Goal: Information Seeking & Learning: Learn about a topic

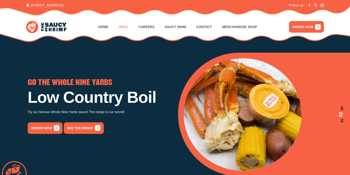
click at [125, 29] on link "Menu" at bounding box center [123, 26] width 10 height 19
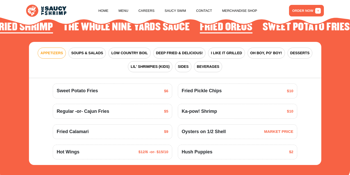
scroll to position [569, 0]
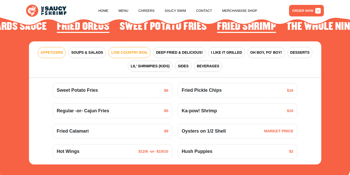
click at [122, 50] on span "LOW COUNTRY BOIL" at bounding box center [129, 52] width 36 height 5
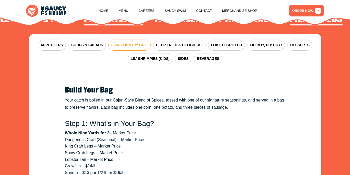
scroll to position [576, 0]
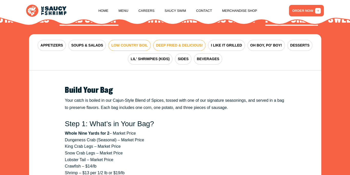
click at [193, 43] on span "DEEP FRIED & DELICIOUS!" at bounding box center [179, 45] width 47 height 5
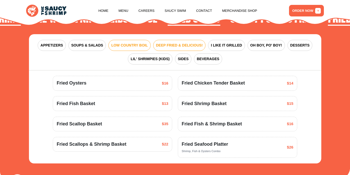
click at [145, 43] on span "LOW COUNTRY BOIL" at bounding box center [129, 45] width 36 height 5
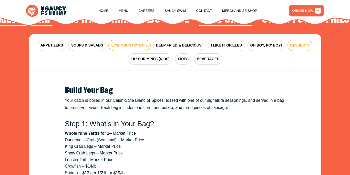
click at [291, 43] on span "DESSERTS" at bounding box center [300, 45] width 19 height 5
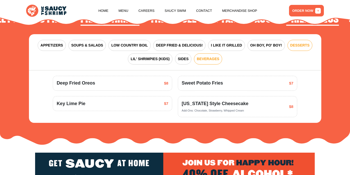
click at [210, 56] on span "BEVERAGES" at bounding box center [208, 58] width 23 height 5
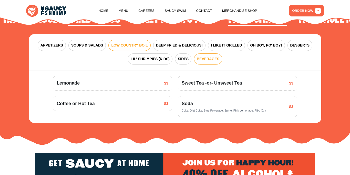
click at [141, 40] on button "LOW COUNTRY BOIL" at bounding box center [129, 45] width 42 height 11
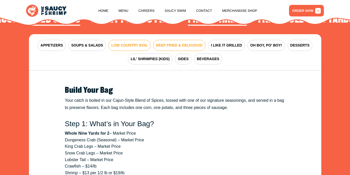
click at [197, 40] on button "DEEP FRIED & DELICIOUS!" at bounding box center [179, 45] width 53 height 11
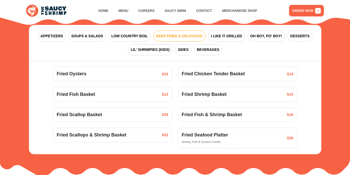
scroll to position [586, 0]
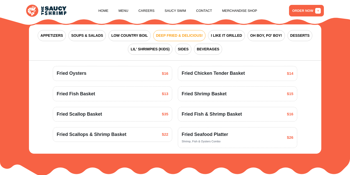
click at [124, 131] on div "Fried Scallops & Shrimp Basket $22" at bounding box center [113, 134] width 112 height 7
click at [84, 131] on span "Fried Scallops & Shrimp Basket" at bounding box center [92, 134] width 70 height 7
click at [240, 133] on div "Fried Seafood Platter Shrimp, Fish & Oysters Combo $26" at bounding box center [238, 137] width 112 height 13
click at [166, 111] on span "$35" at bounding box center [165, 114] width 6 height 6
drag, startPoint x: 166, startPoint y: 107, endPoint x: 106, endPoint y: 104, distance: 59.8
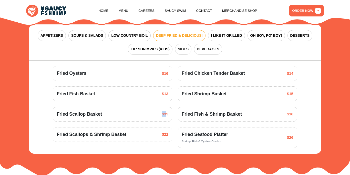
click at [106, 107] on div "Fried Scallop Basket $35" at bounding box center [113, 114] width 120 height 15
drag, startPoint x: 55, startPoint y: 106, endPoint x: 175, endPoint y: 108, distance: 119.5
click at [175, 108] on div "Fried Scallop Basket $35" at bounding box center [112, 114] width 125 height 15
copy div "Fried Scallop Basket $35"
